Goal: Task Accomplishment & Management: Manage account settings

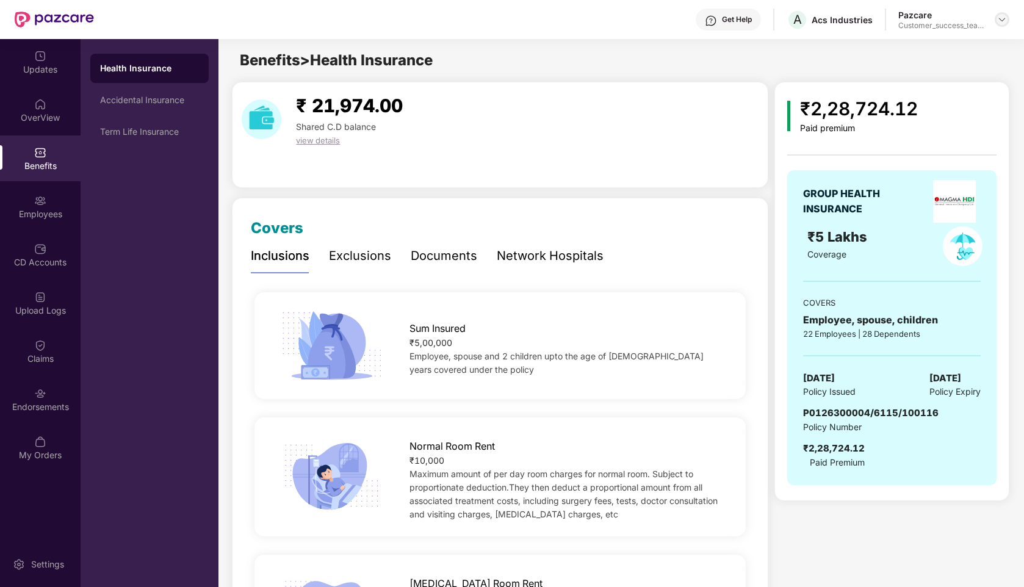
click at [1005, 20] on img at bounding box center [1002, 20] width 10 height 10
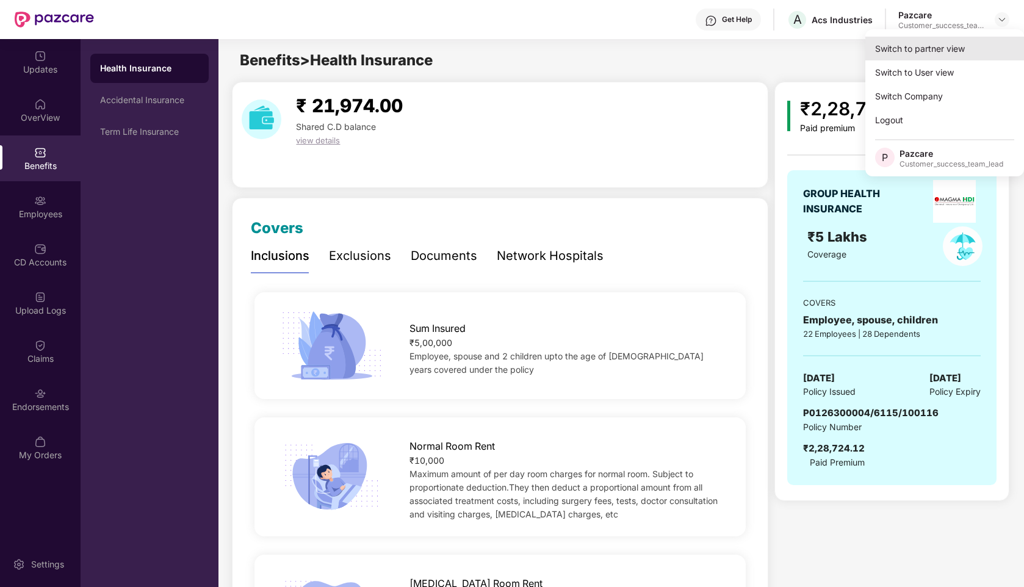
click at [938, 41] on div "Switch to partner view" at bounding box center [944, 49] width 159 height 24
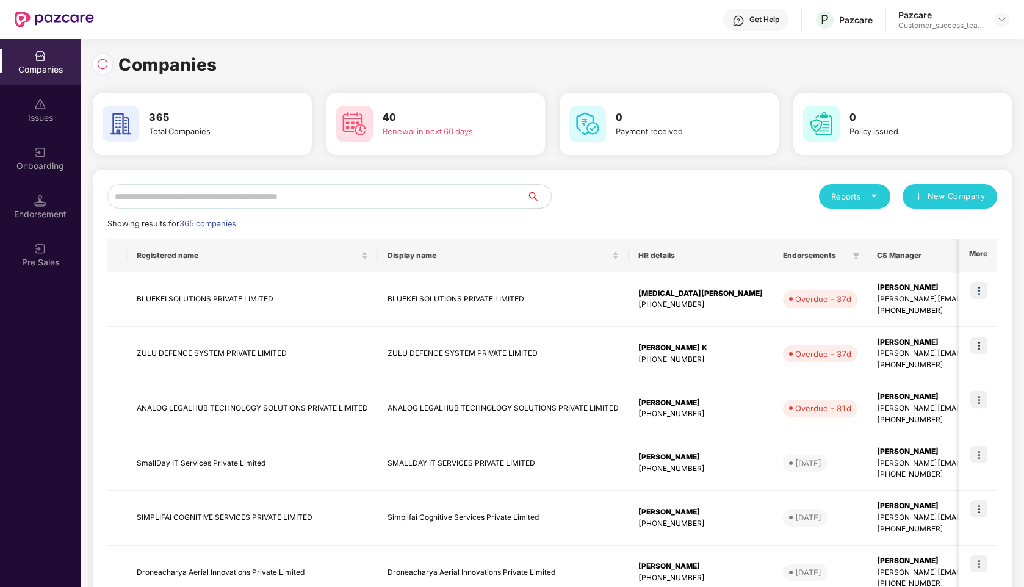
click at [330, 195] on input "text" at bounding box center [316, 196] width 419 height 24
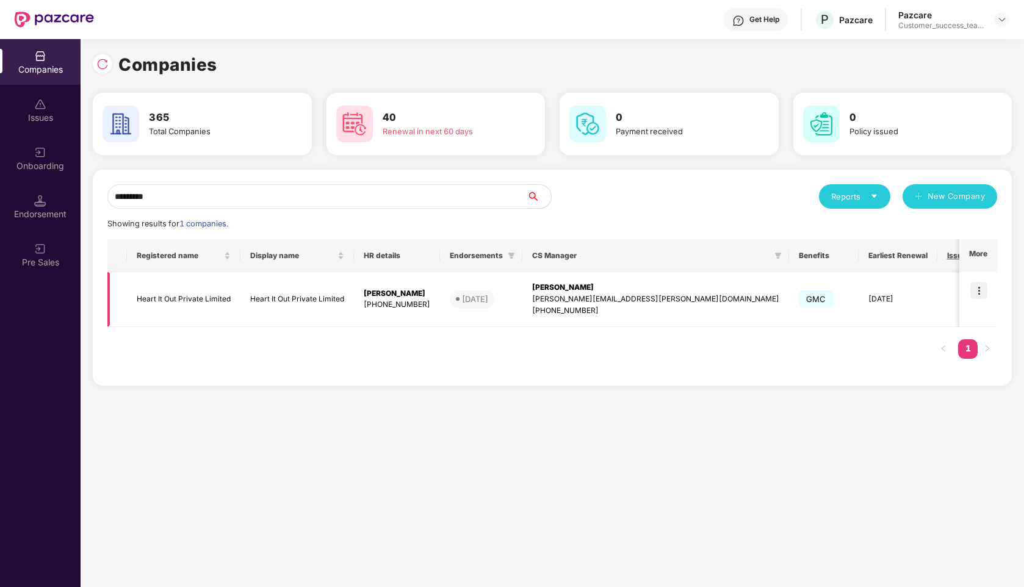
type input "********"
click at [981, 289] on img at bounding box center [978, 290] width 17 height 17
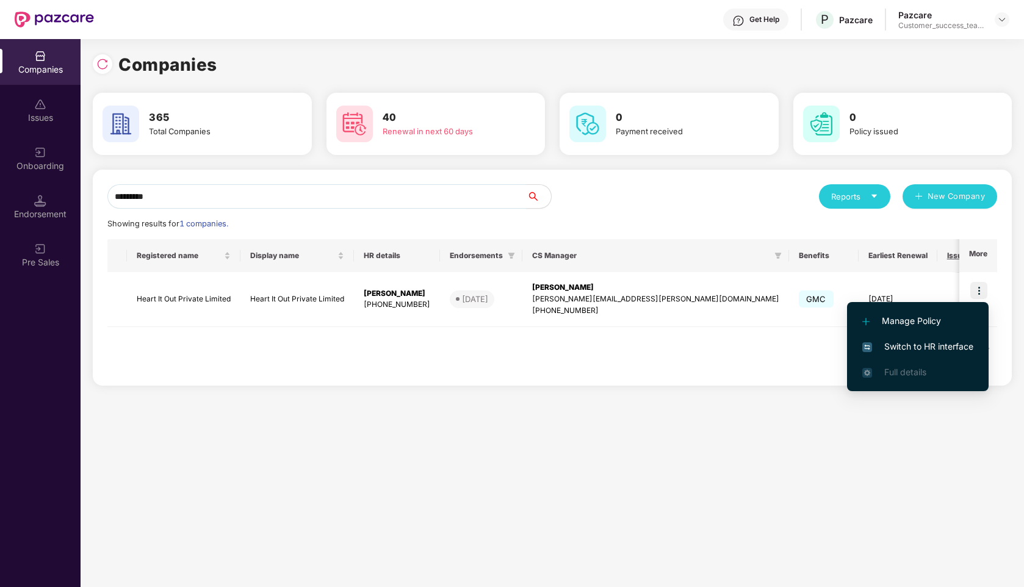
click at [880, 354] on li "Switch to HR interface" at bounding box center [918, 347] width 142 height 26
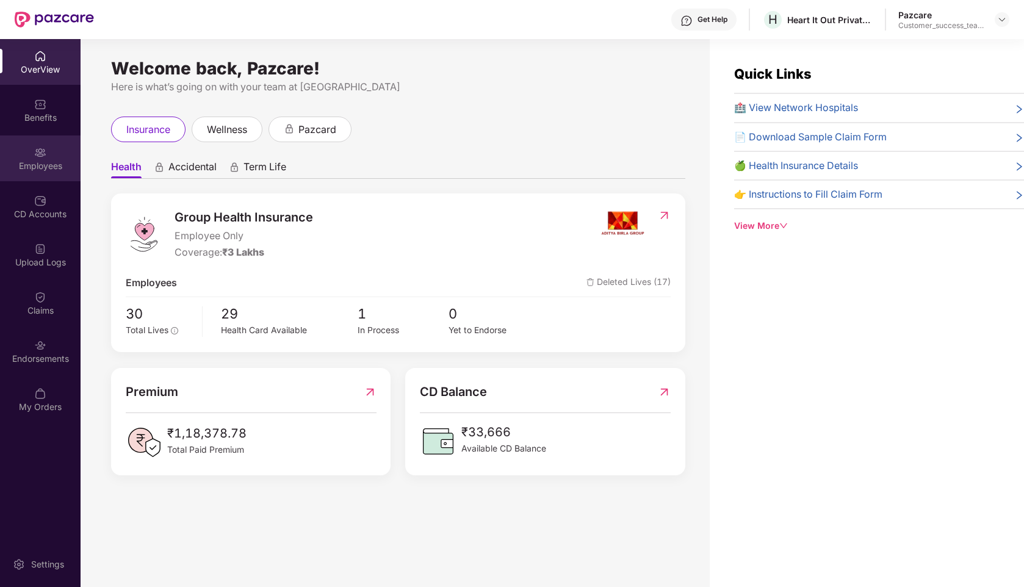
click at [42, 144] on div "Employees" at bounding box center [40, 158] width 81 height 46
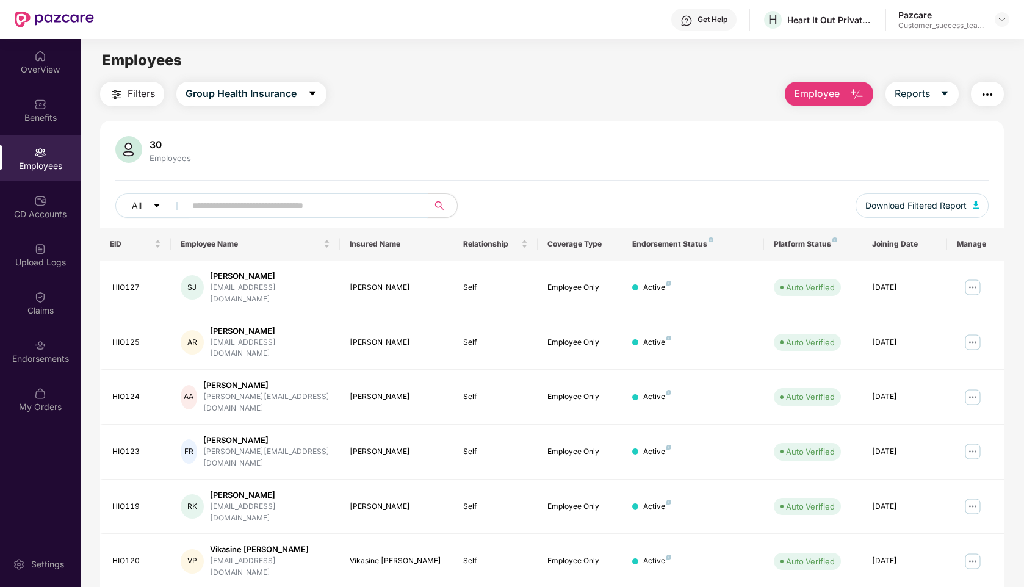
click at [239, 209] on input "text" at bounding box center [301, 205] width 219 height 18
click at [975, 282] on img at bounding box center [973, 288] width 20 height 20
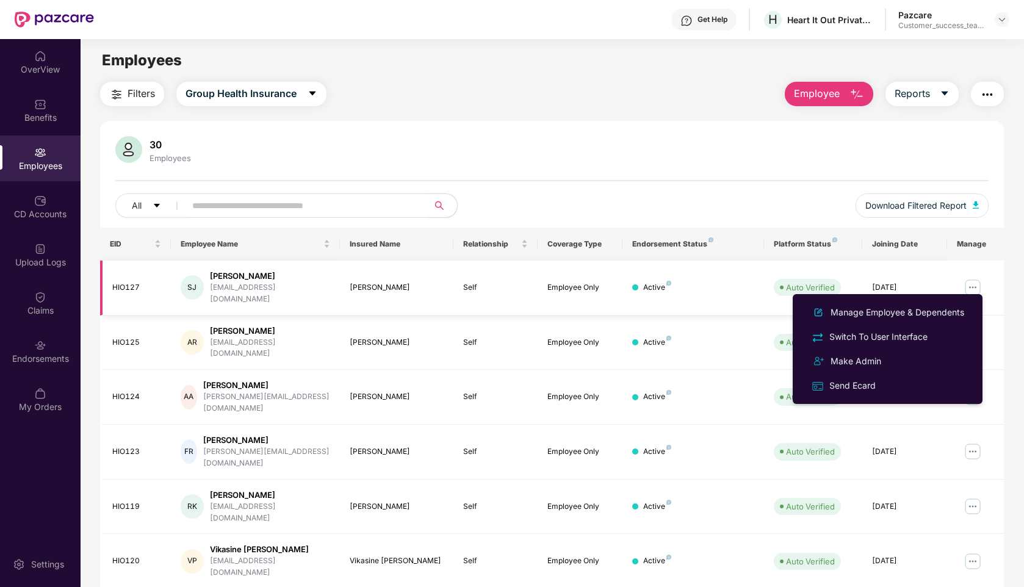
click at [974, 283] on img at bounding box center [973, 288] width 20 height 20
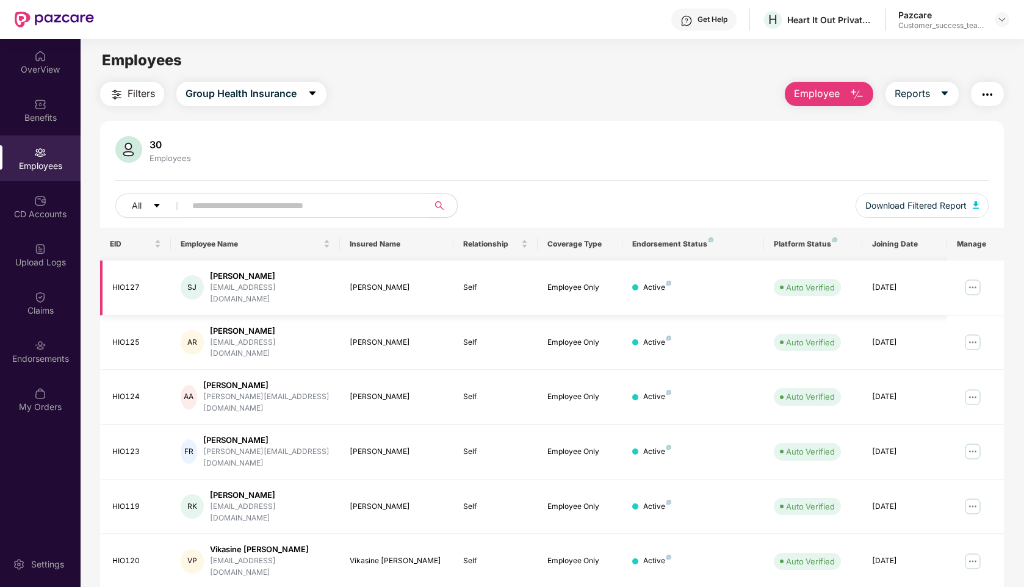
click at [971, 279] on img at bounding box center [973, 288] width 20 height 20
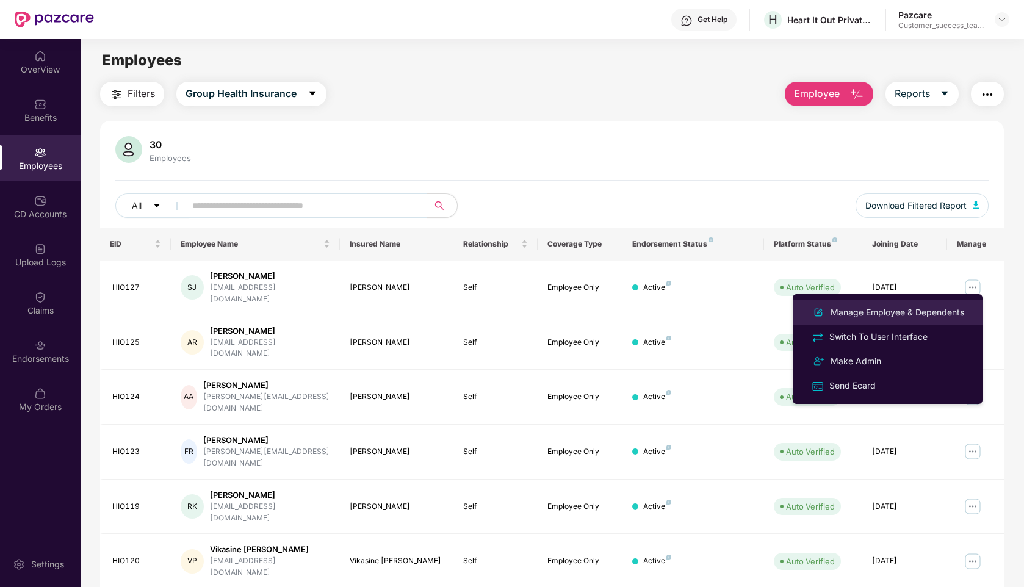
click at [896, 311] on div "Manage Employee & Dependents" at bounding box center [897, 312] width 138 height 13
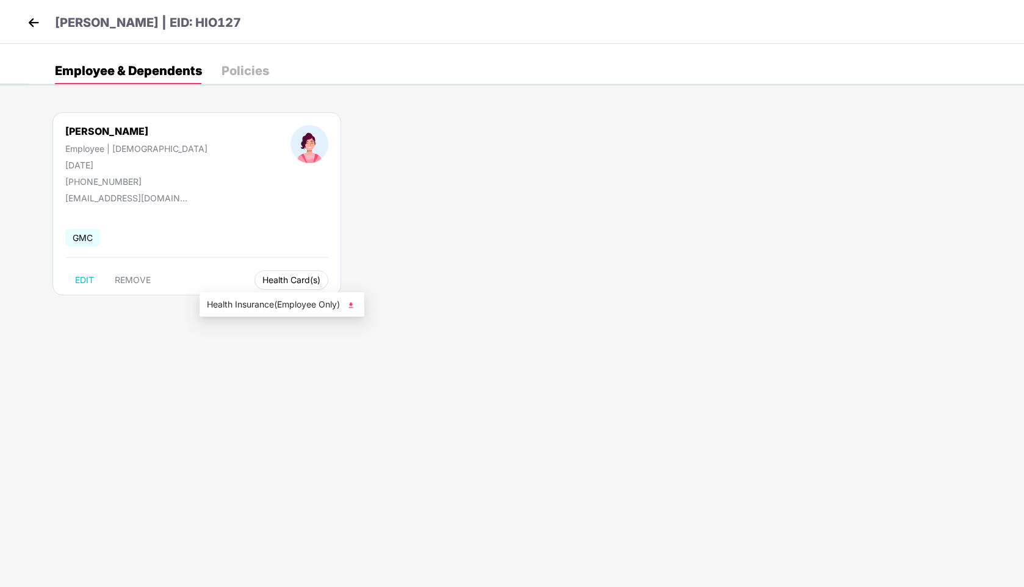
click at [262, 281] on span "Health Card(s)" at bounding box center [291, 280] width 58 height 6
click at [232, 306] on span "Health Insurance(Employee Only)" at bounding box center [282, 304] width 150 height 13
click at [30, 21] on img at bounding box center [33, 22] width 18 height 18
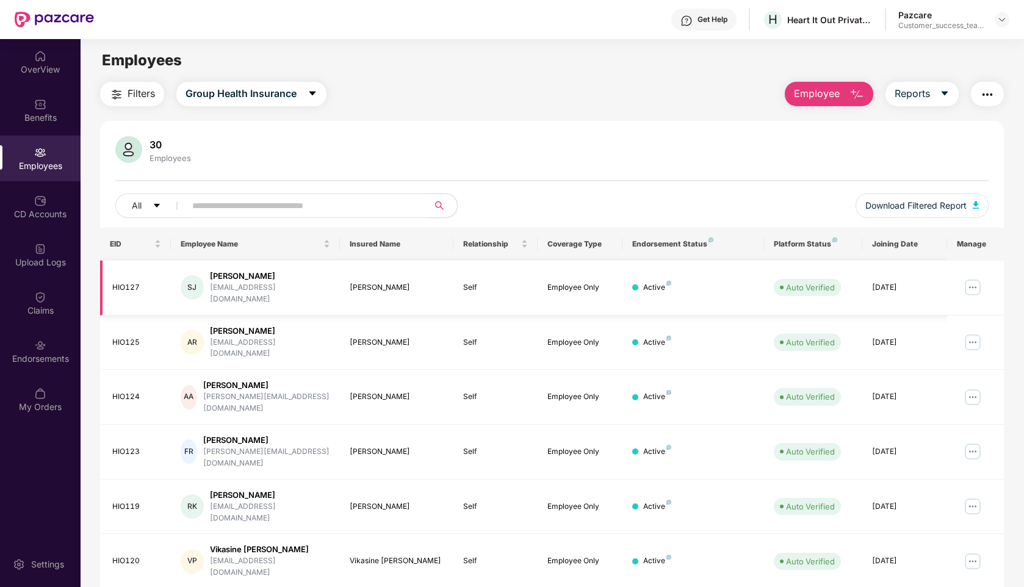
click at [969, 278] on img at bounding box center [973, 288] width 20 height 20
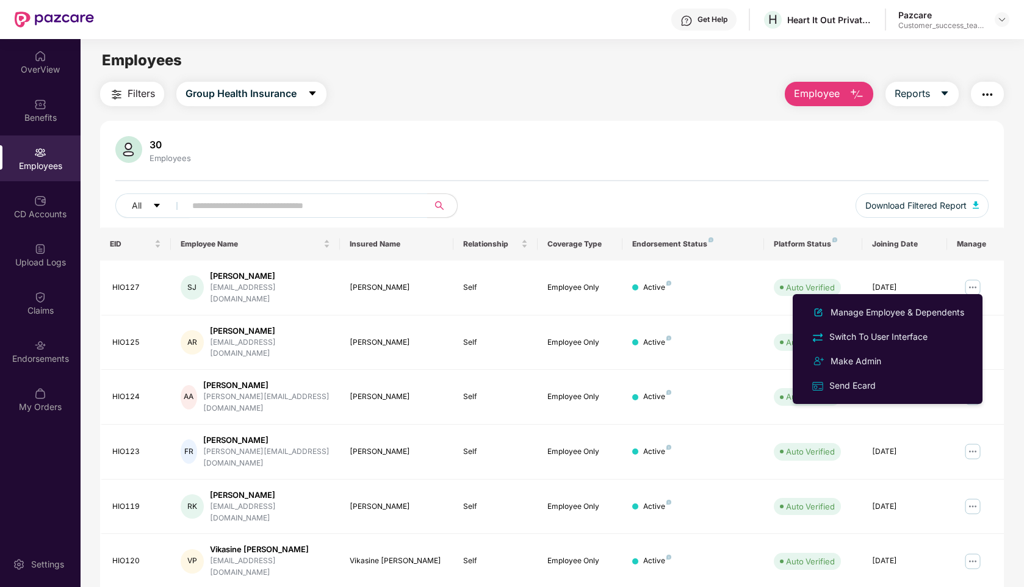
click at [988, 95] on img "button" at bounding box center [987, 94] width 15 height 15
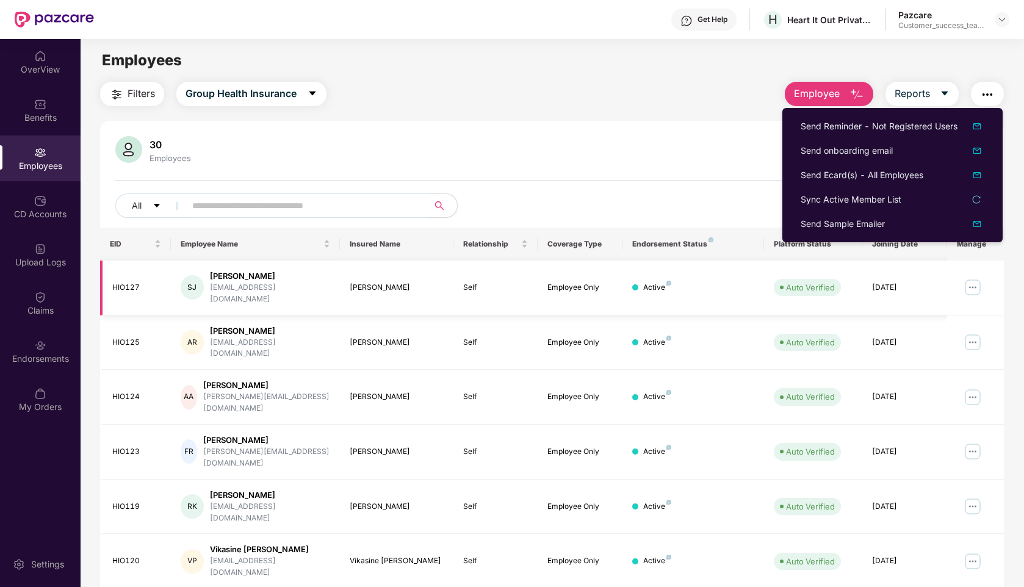
click at [966, 278] on img at bounding box center [973, 288] width 20 height 20
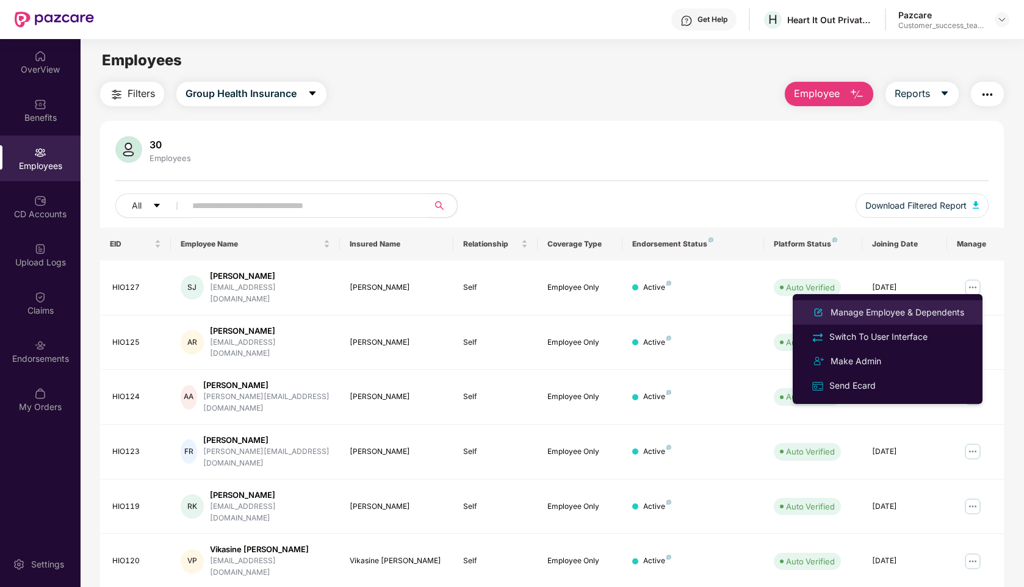
click at [860, 315] on div "Manage Employee & Dependents" at bounding box center [897, 312] width 138 height 13
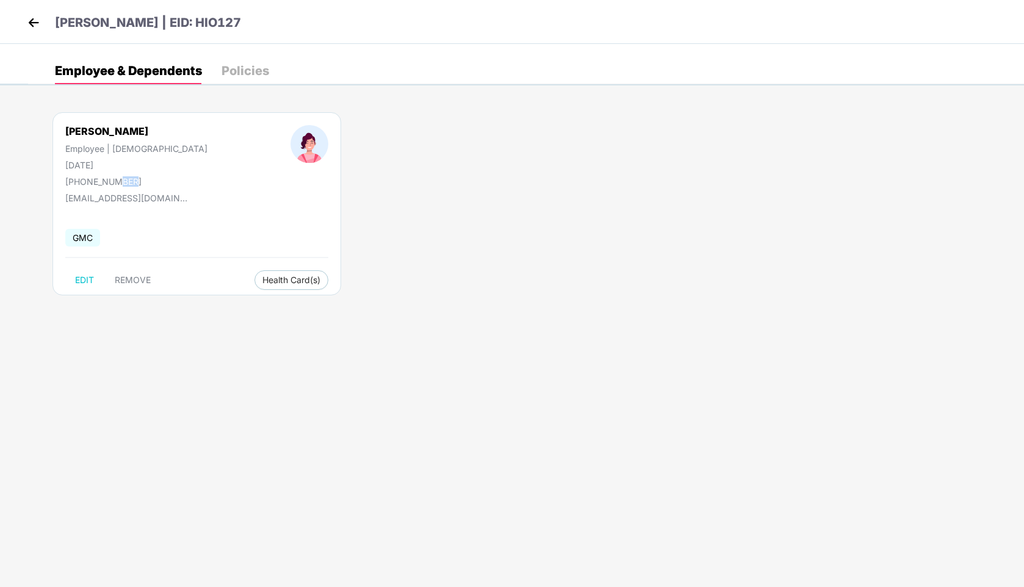
drag, startPoint x: 126, startPoint y: 184, endPoint x: 113, endPoint y: 184, distance: 13.4
click at [113, 184] on div "[PHONE_NUMBER]" at bounding box center [136, 181] width 142 height 10
click at [133, 182] on div "[PHONE_NUMBER]" at bounding box center [136, 181] width 142 height 10
drag, startPoint x: 81, startPoint y: 181, endPoint x: 126, endPoint y: 181, distance: 45.1
click at [126, 181] on div "[PHONE_NUMBER]" at bounding box center [136, 181] width 142 height 10
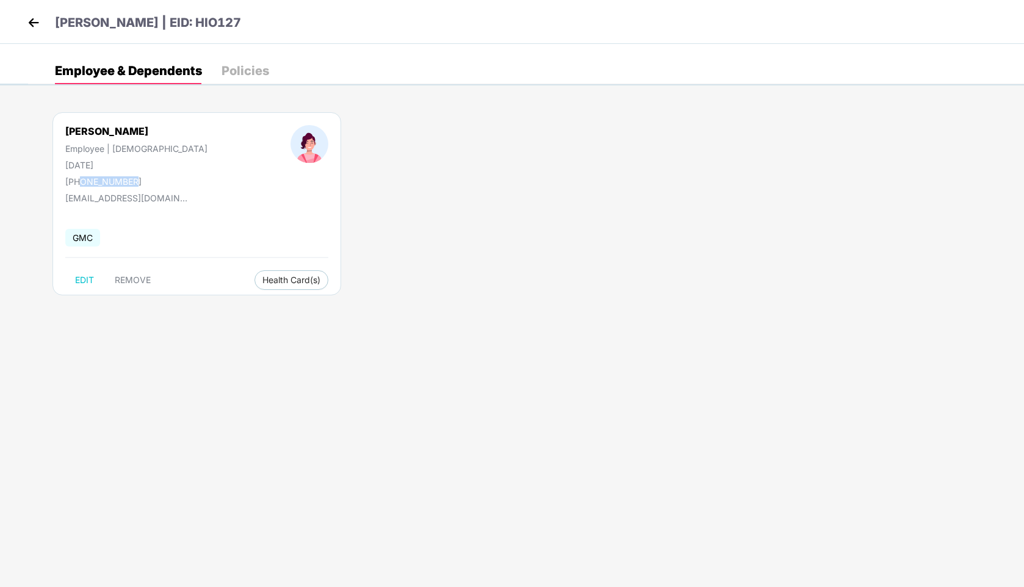
copy div "9740011210"
click at [26, 20] on img at bounding box center [33, 22] width 18 height 18
